Goal: Information Seeking & Learning: Check status

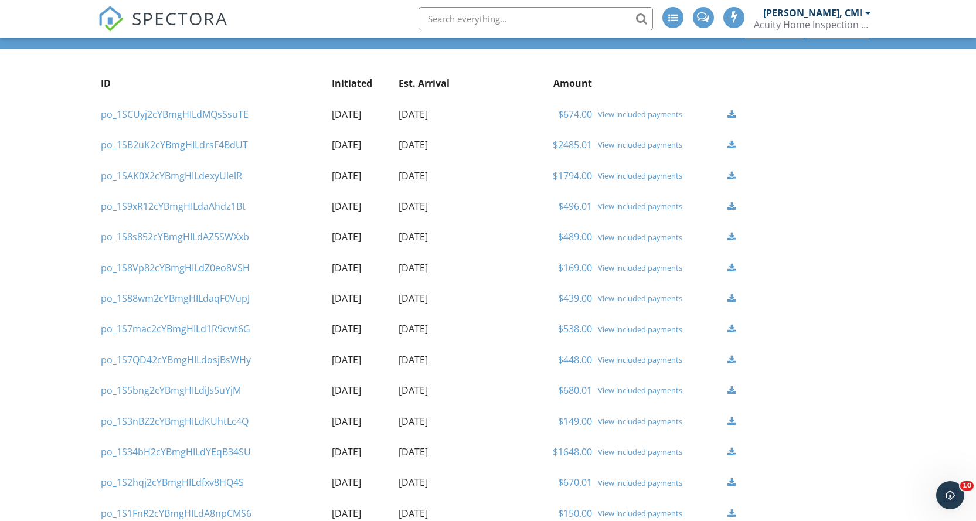
click at [183, 17] on span "SPECTORA" at bounding box center [180, 18] width 96 height 25
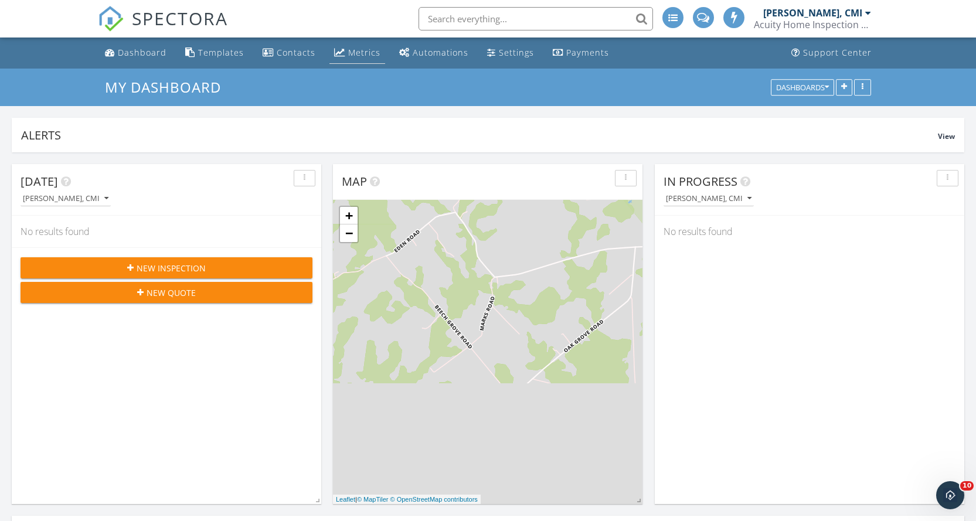
click at [350, 55] on div "Metrics" at bounding box center [364, 52] width 32 height 11
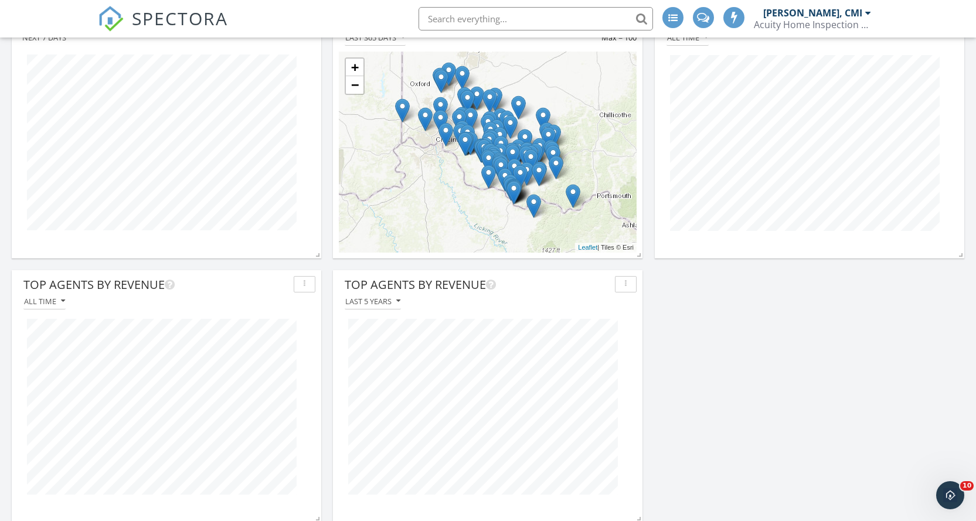
scroll to position [962, 0]
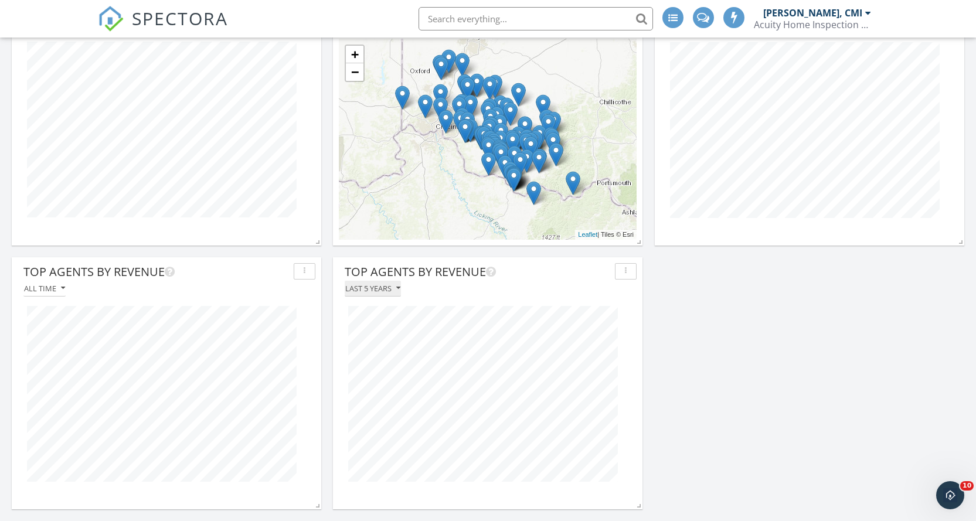
click at [375, 288] on div "Last 5 years" at bounding box center [372, 288] width 55 height 8
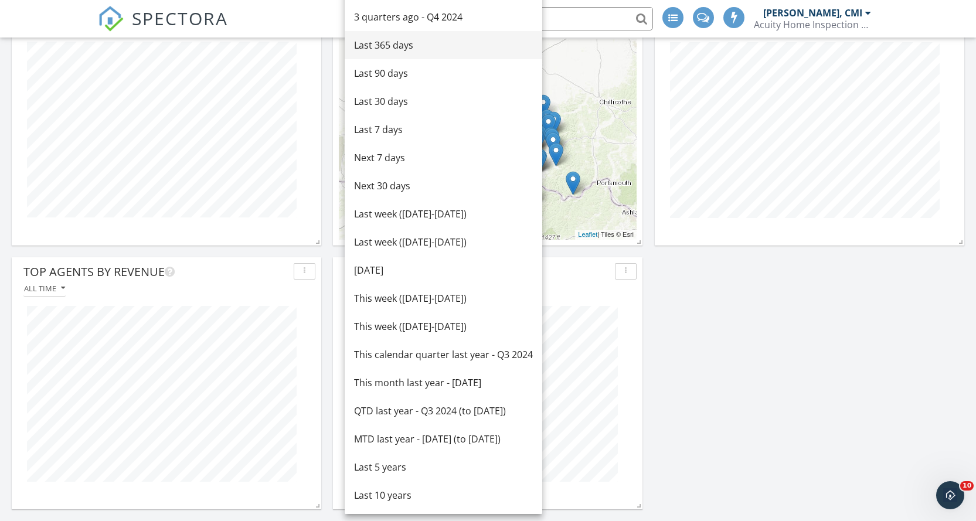
click at [395, 45] on div "Last 365 days" at bounding box center [443, 45] width 179 height 14
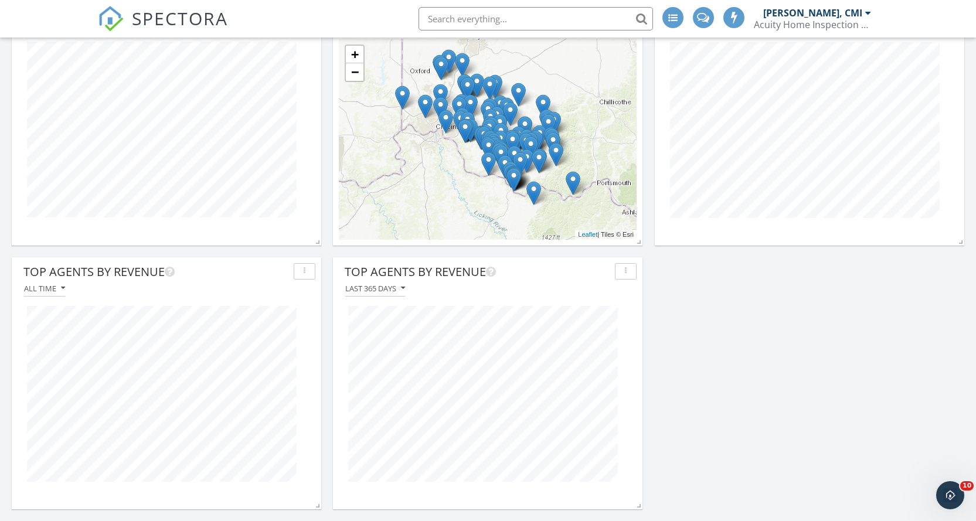
click at [623, 275] on div "button" at bounding box center [625, 271] width 11 height 8
click at [654, 355] on div "Refresh" at bounding box center [654, 355] width 60 height 14
